Goal: Information Seeking & Learning: Learn about a topic

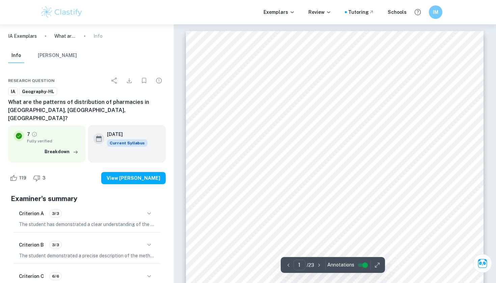
click at [61, 54] on button "[PERSON_NAME]" at bounding box center [57, 55] width 39 height 15
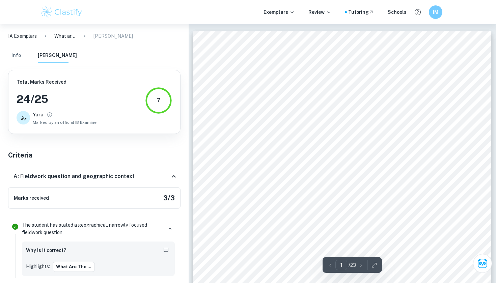
click at [17, 58] on button "Info" at bounding box center [16, 55] width 16 height 15
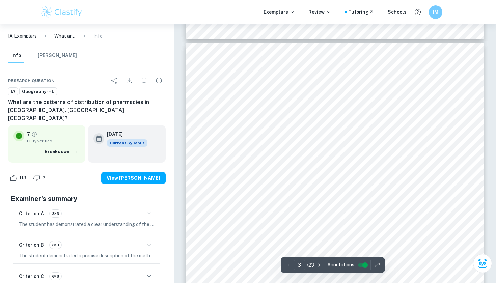
scroll to position [815, 0]
type input "4"
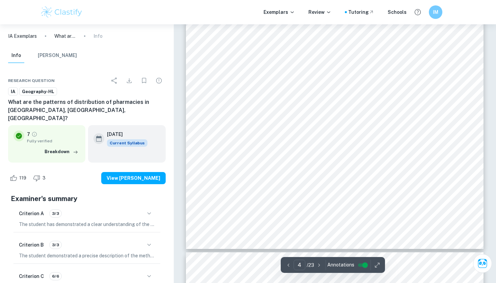
scroll to position [1313, 0]
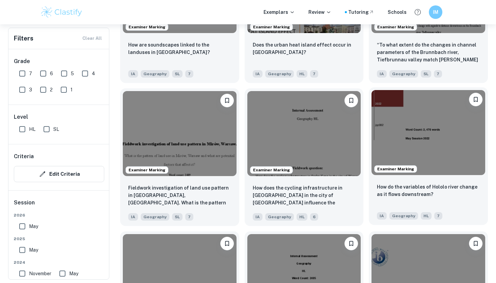
scroll to position [1021, 0]
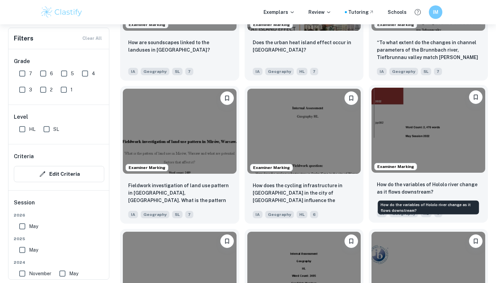
click at [420, 185] on p "How do the variables of Hololo river change as it flows downstream?" at bounding box center [428, 188] width 103 height 15
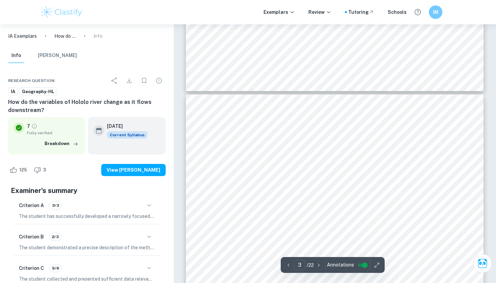
scroll to position [940, 0]
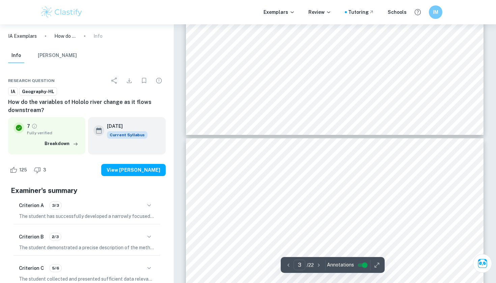
type input "4"
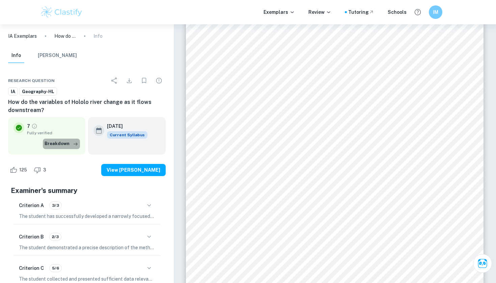
click at [69, 144] on button "Breakdown" at bounding box center [61, 144] width 37 height 10
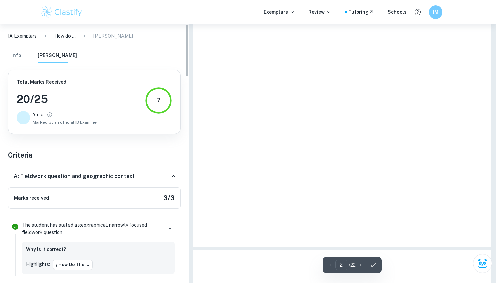
type input "1"
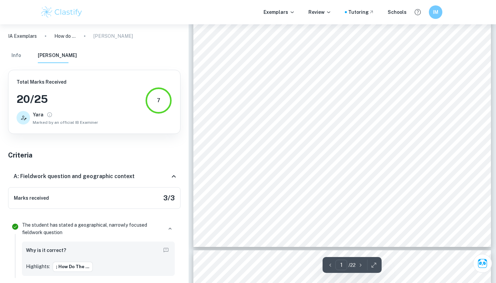
scroll to position [24, 0]
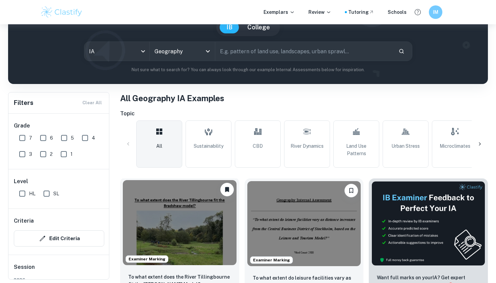
scroll to position [29, 0]
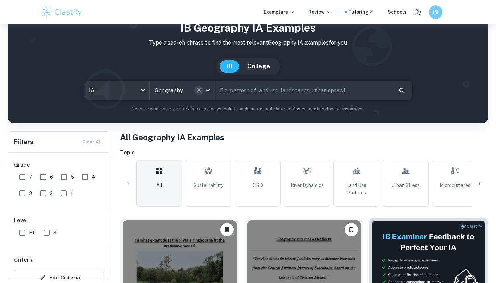
click at [200, 91] on icon "Clear" at bounding box center [199, 90] width 4 height 4
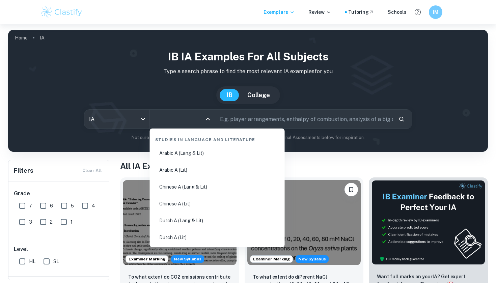
click at [182, 121] on input "All Subjects" at bounding box center [177, 119] width 49 height 13
type input "geo"
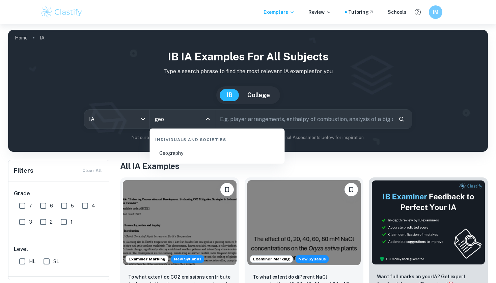
click at [187, 155] on li "Geography" at bounding box center [218, 154] width 130 height 16
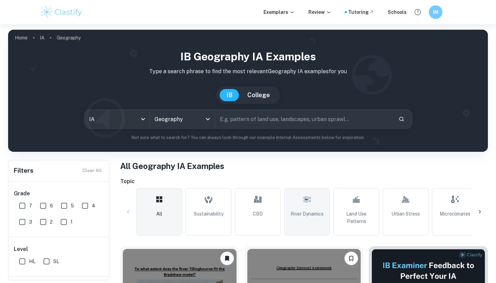
click at [321, 217] on span "River Dynamics" at bounding box center [307, 213] width 33 height 7
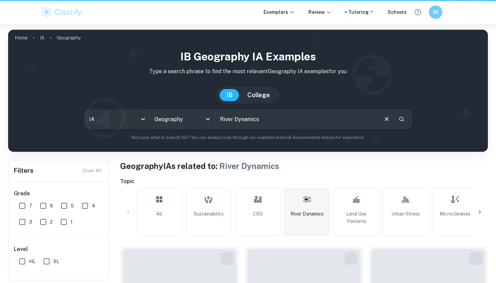
type input "River Dynamics"
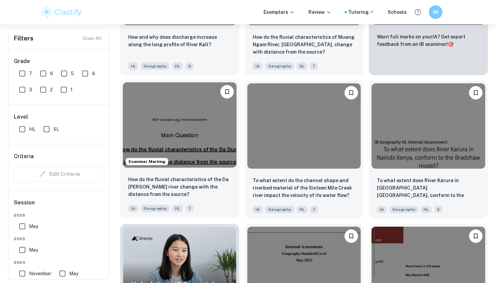
scroll to position [310, 0]
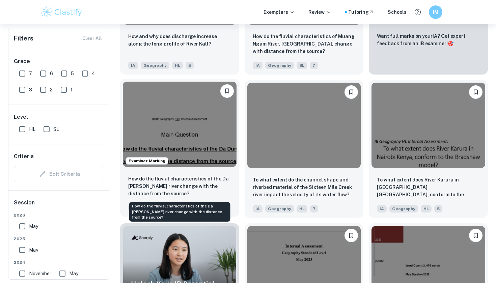
click at [198, 195] on p "How do the fluvial characteristics of the Da Dung river change with the distanc…" at bounding box center [179, 186] width 103 height 22
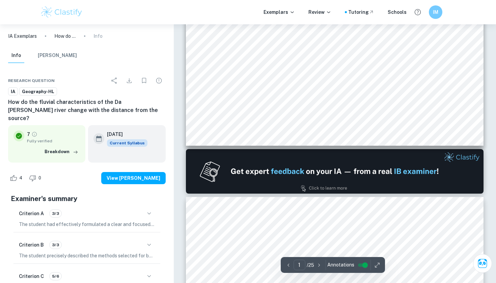
scroll to position [307, 0]
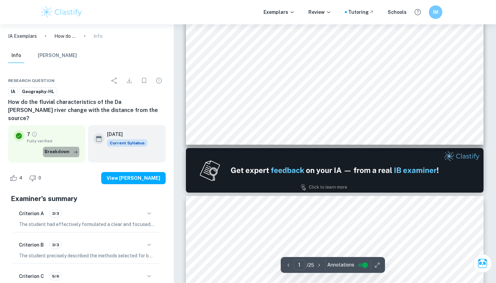
click at [56, 147] on button "Breakdown" at bounding box center [61, 152] width 37 height 10
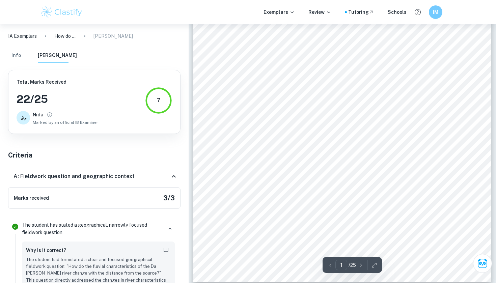
scroll to position [78, 0]
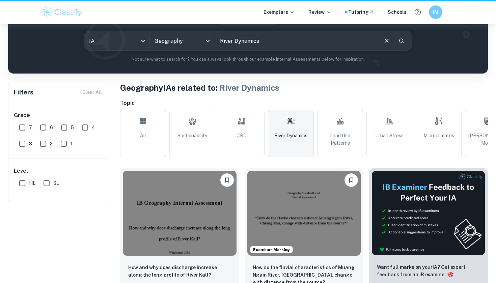
scroll to position [310, 0]
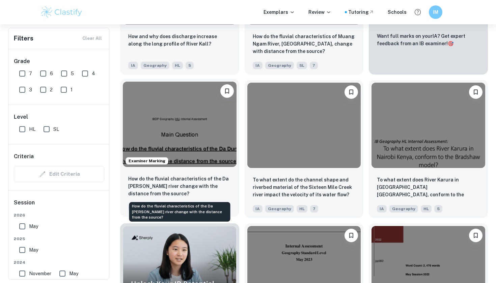
click at [206, 188] on p "How do the fluvial characteristics of the Da Dung river change with the distanc…" at bounding box center [179, 186] width 103 height 22
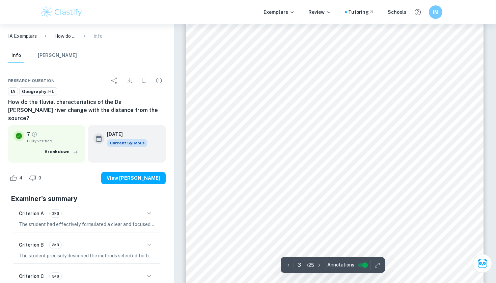
scroll to position [944, 0]
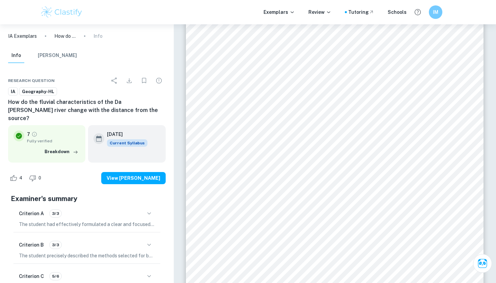
click at [180, 2] on div "Exemplars Review Tutoring Schools IM" at bounding box center [248, 12] width 496 height 24
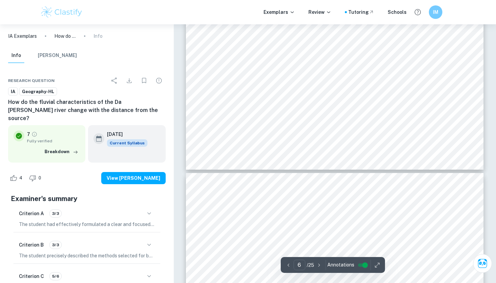
scroll to position [2365, 0]
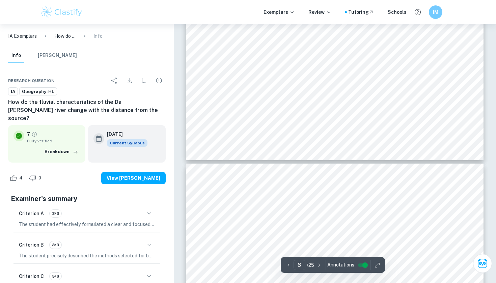
type input "9"
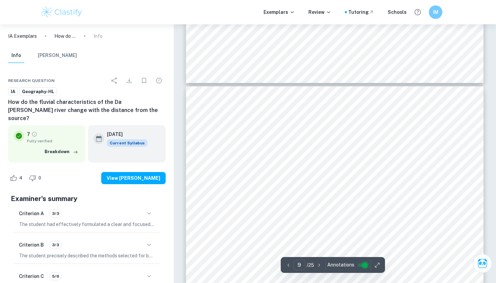
click at [363, 267] on input "controlled" at bounding box center [365, 265] width 24 height 8
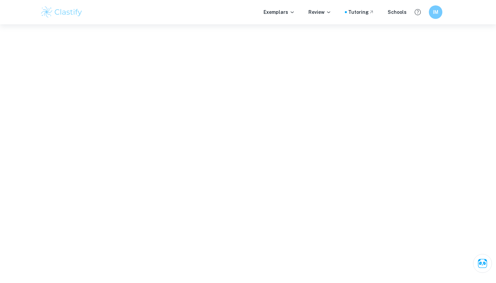
scroll to position [2978, 0]
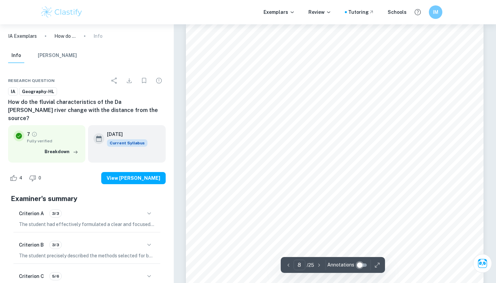
click at [363, 264] on input "controlled" at bounding box center [360, 265] width 24 height 8
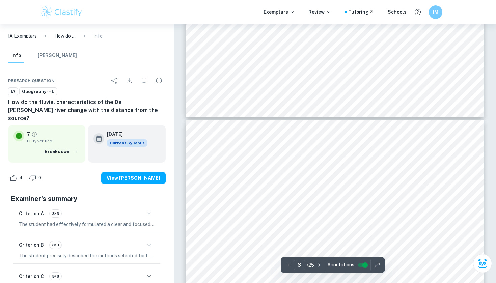
type input "7"
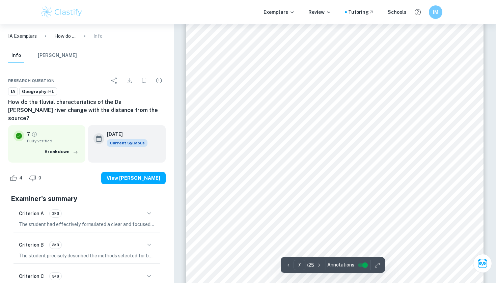
scroll to position [2542, 0]
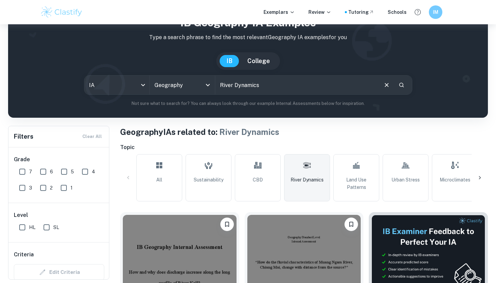
scroll to position [28, 0]
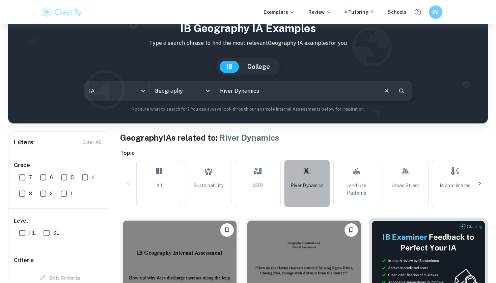
click at [300, 176] on link "River Dynamics" at bounding box center [307, 183] width 46 height 47
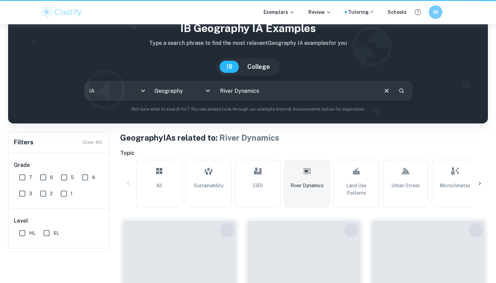
scroll to position [0, 0]
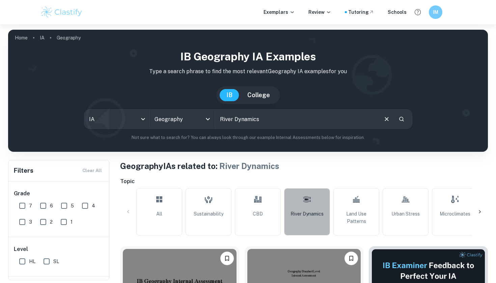
click at [306, 212] on span "River Dynamics" at bounding box center [307, 213] width 33 height 7
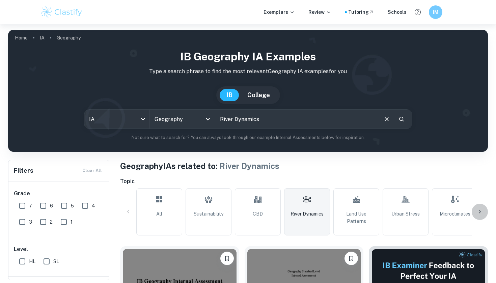
click at [482, 212] on icon at bounding box center [480, 212] width 7 height 7
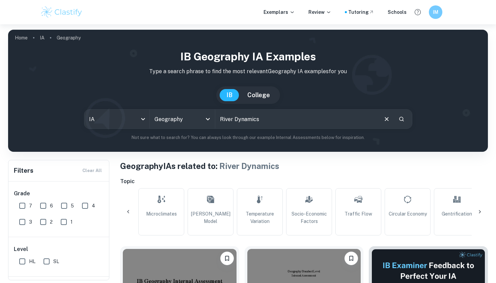
scroll to position [0, 317]
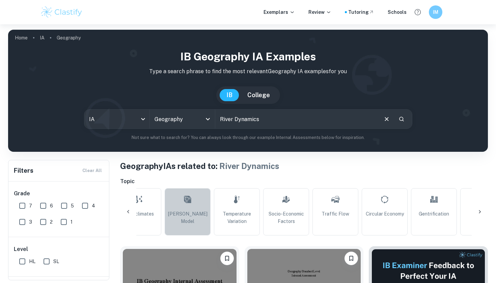
click at [179, 214] on span "Bradshaw Model" at bounding box center [188, 217] width 40 height 15
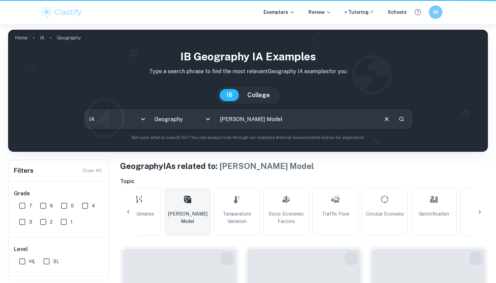
type input "Bradshaw Model"
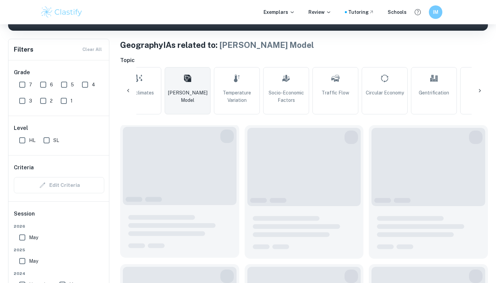
scroll to position [152, 0]
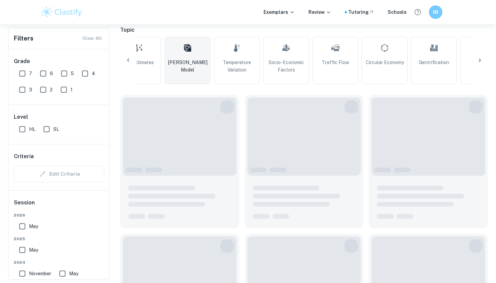
click at [131, 59] on icon at bounding box center [128, 60] width 7 height 7
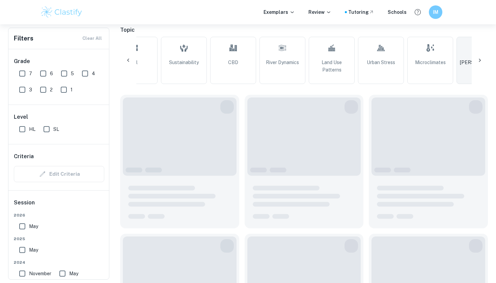
scroll to position [0, 0]
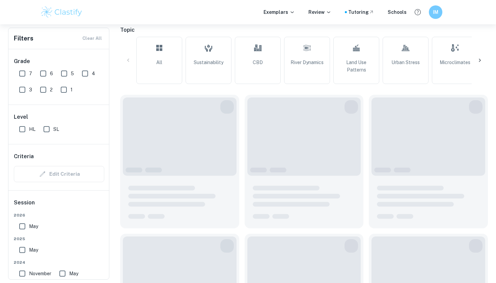
click at [484, 57] on div at bounding box center [480, 60] width 16 height 16
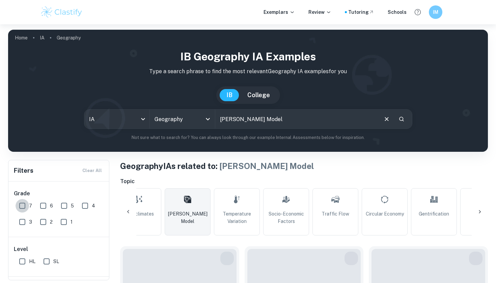
click at [26, 209] on input "7" at bounding box center [23, 206] width 14 height 14
checkbox input "true"
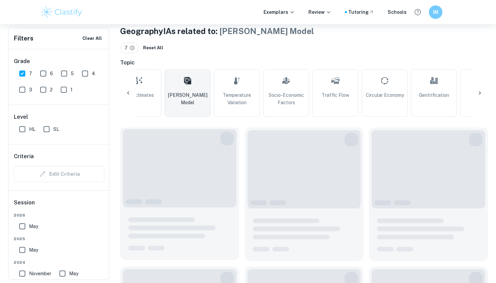
scroll to position [133, 0]
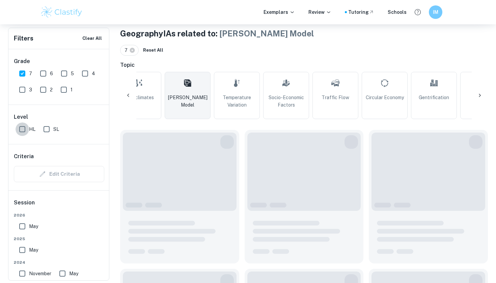
click at [24, 130] on input "HL" at bounding box center [23, 130] width 14 height 14
checkbox input "true"
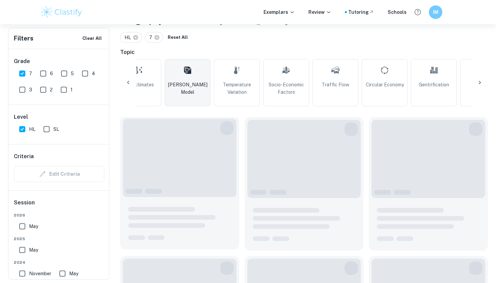
scroll to position [146, 0]
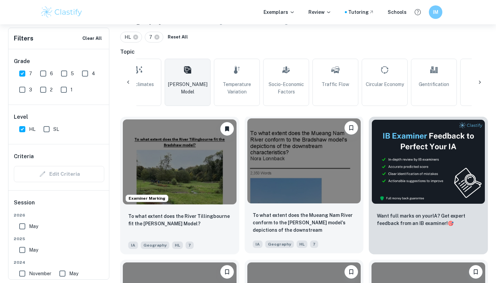
click at [273, 171] on img at bounding box center [305, 161] width 114 height 85
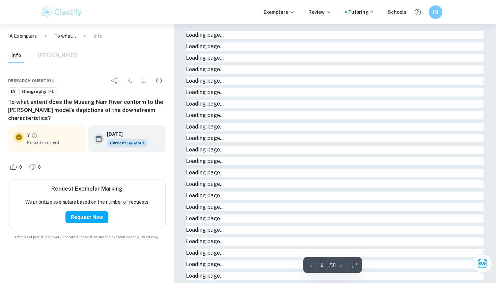
type input "1"
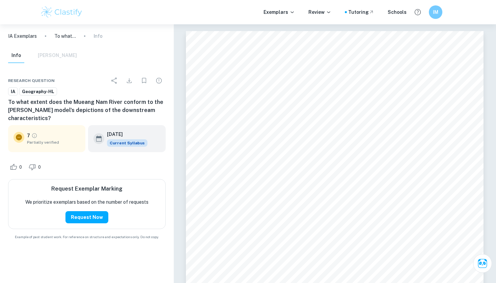
click at [49, 138] on div "7 Partially verified" at bounding box center [53, 139] width 53 height 14
click at [22, 138] on icon at bounding box center [19, 137] width 8 height 8
click at [18, 139] on icon at bounding box center [19, 137] width 6 height 6
click at [33, 137] on icon "Grade partially verified" at bounding box center [34, 136] width 6 height 6
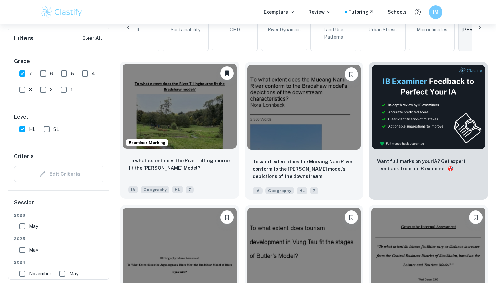
scroll to position [205, 0]
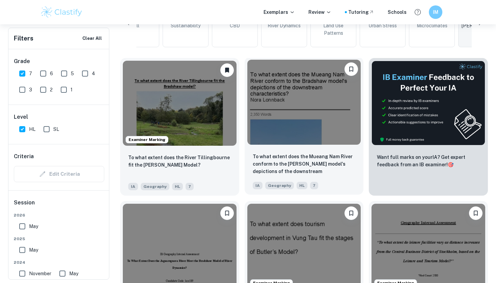
click at [280, 125] on img at bounding box center [305, 102] width 114 height 85
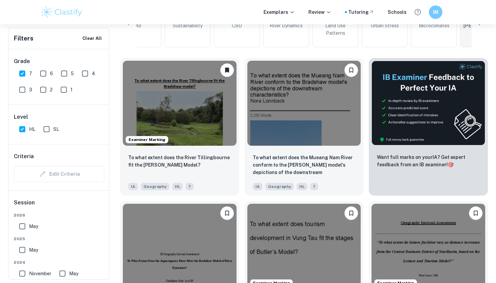
scroll to position [0, 23]
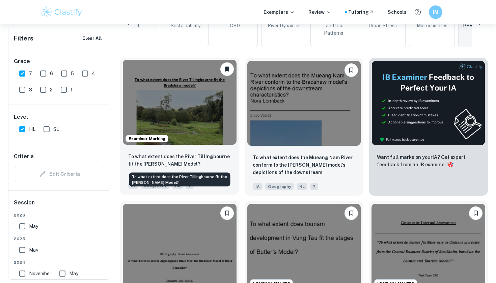
click at [198, 158] on p "To what extent does the River Tillingbourne fit the [PERSON_NAME] Model?" at bounding box center [179, 160] width 103 height 15
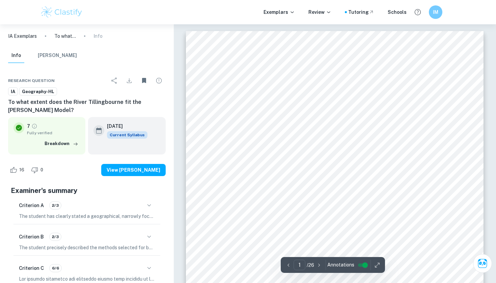
scroll to position [2, 0]
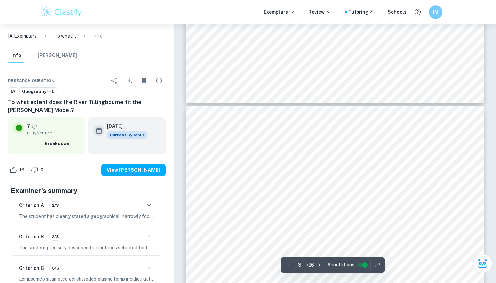
scroll to position [965, 0]
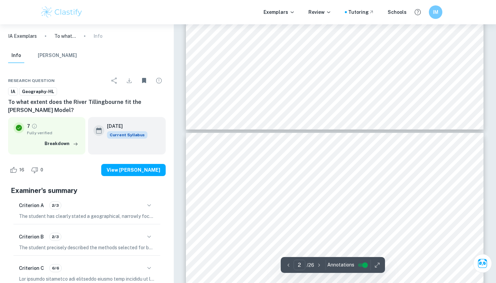
type input "3"
